Goal: Check status: Check status

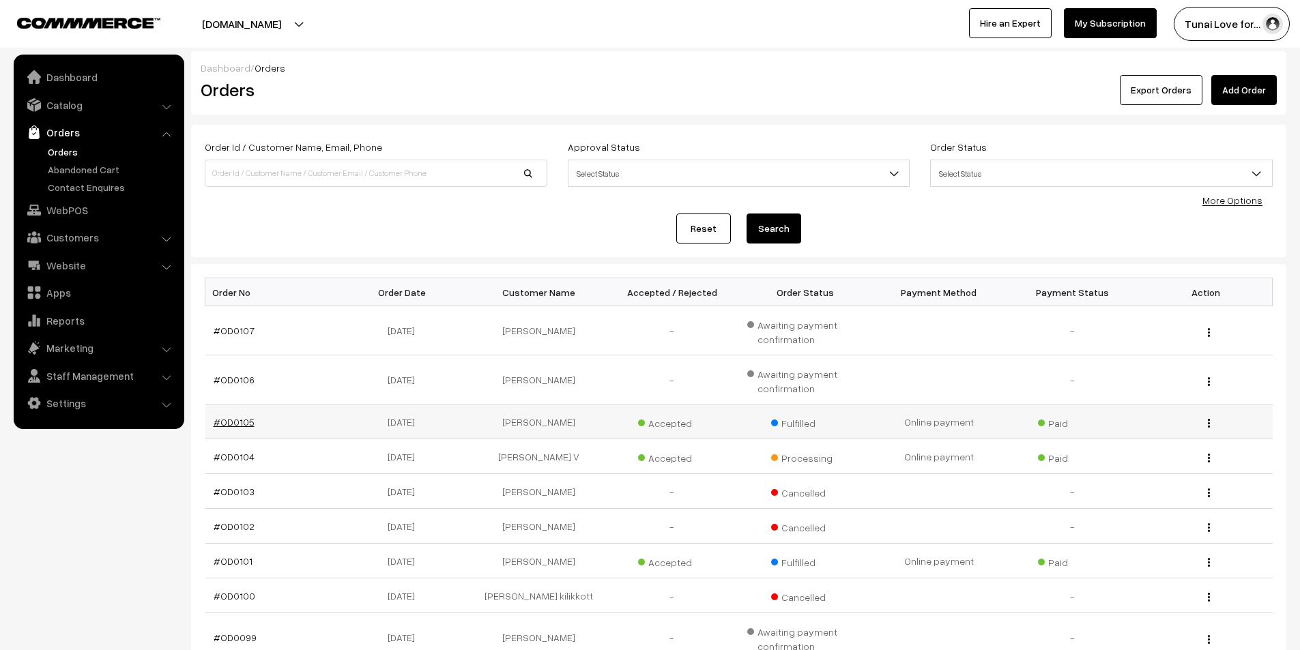
click at [248, 426] on link "#OD0105" at bounding box center [234, 422] width 41 height 12
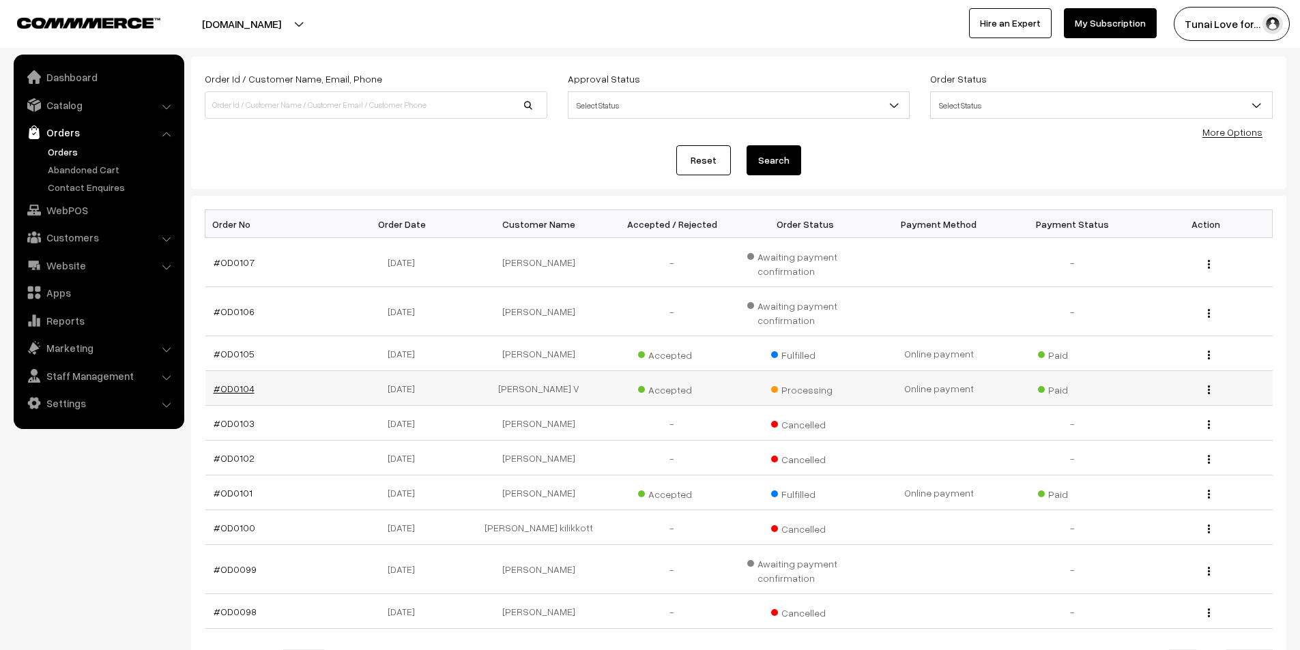
click at [235, 386] on link "#OD0104" at bounding box center [234, 389] width 41 height 12
